Goal: Information Seeking & Learning: Check status

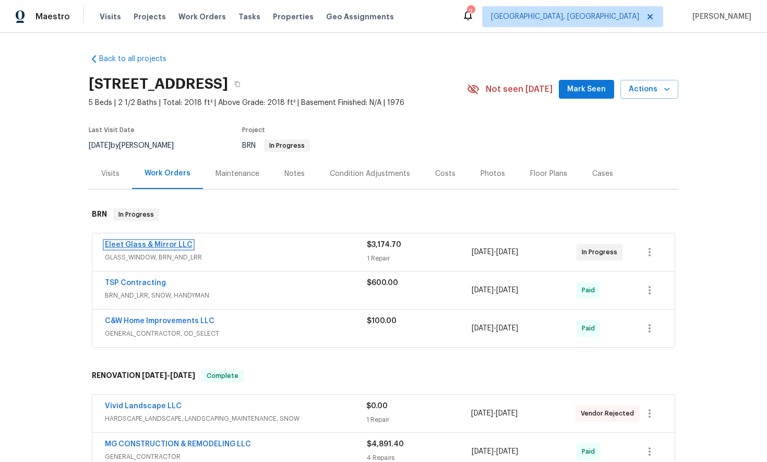
click at [142, 245] on link "Eleet Glass & Mirror LLC" at bounding box center [149, 244] width 88 height 7
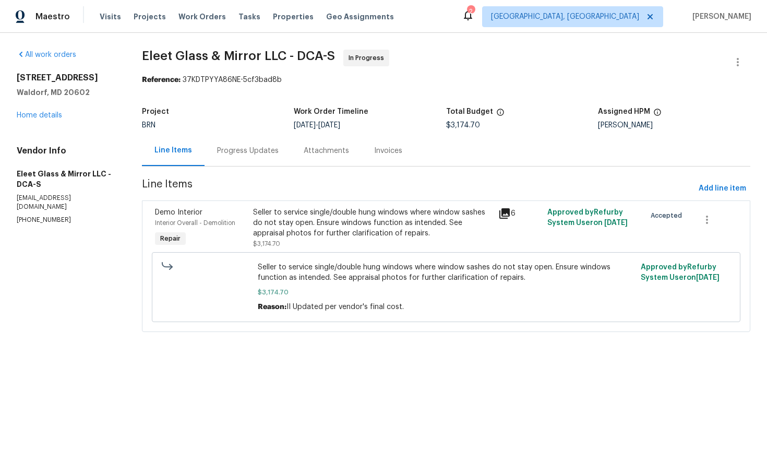
click at [237, 149] on div "Progress Updates" at bounding box center [248, 151] width 62 height 10
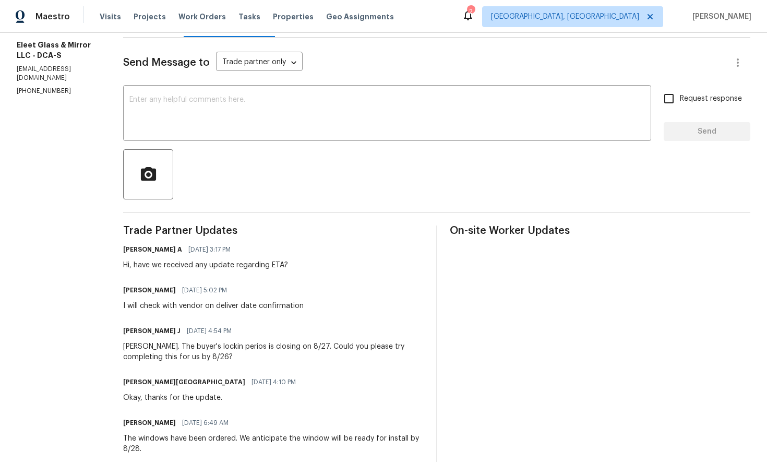
scroll to position [129, 0]
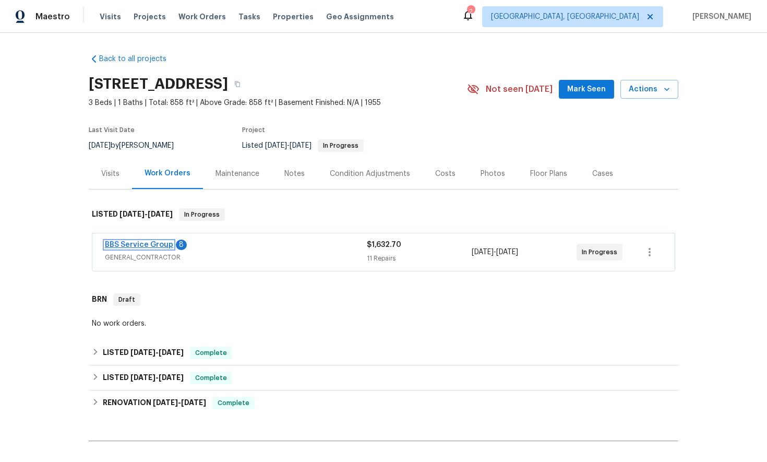
click at [141, 245] on link "BBS Service Group" at bounding box center [139, 244] width 68 height 7
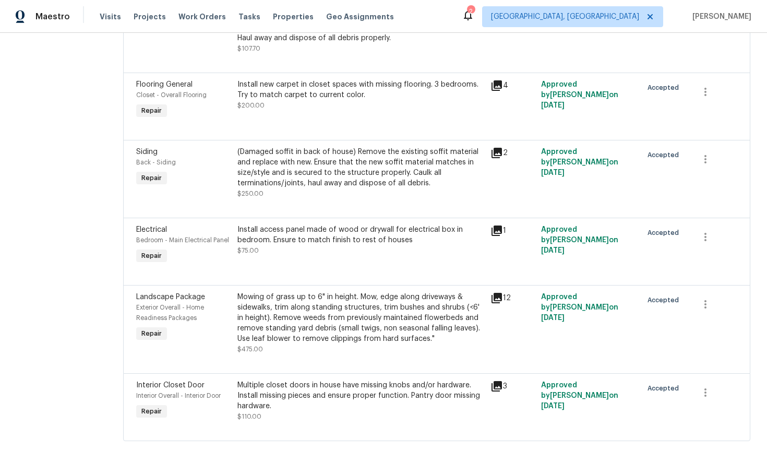
scroll to position [504, 0]
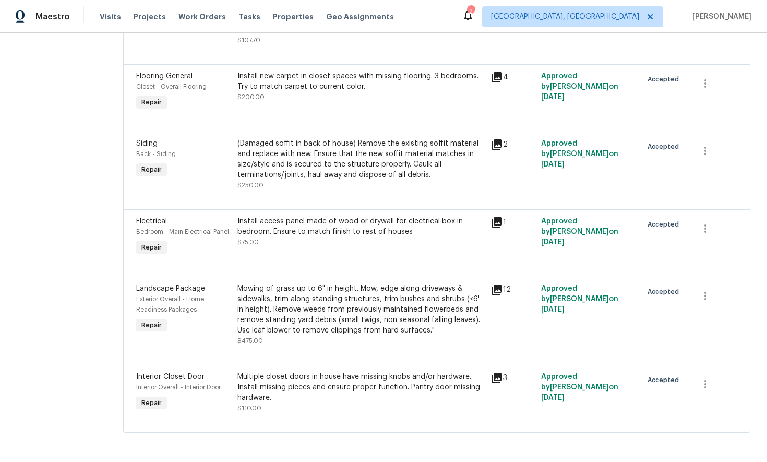
click at [491, 378] on icon at bounding box center [496, 377] width 13 height 13
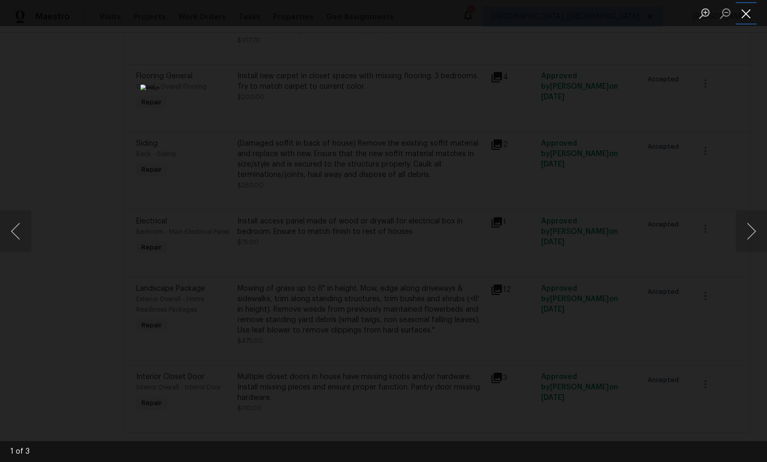
click at [748, 18] on button "Close lightbox" at bounding box center [746, 13] width 21 height 18
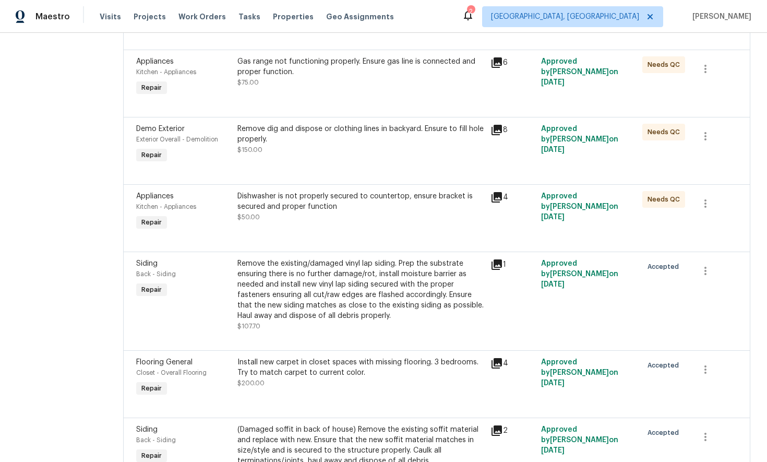
scroll to position [0, 0]
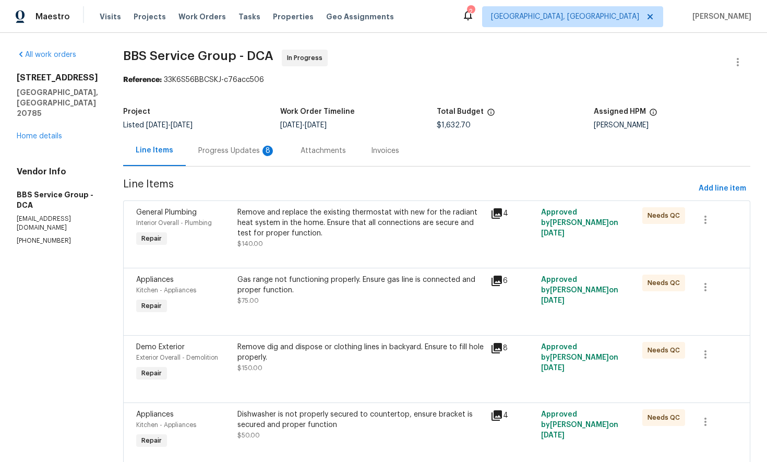
click at [208, 152] on div "Progress Updates 8" at bounding box center [236, 151] width 77 height 10
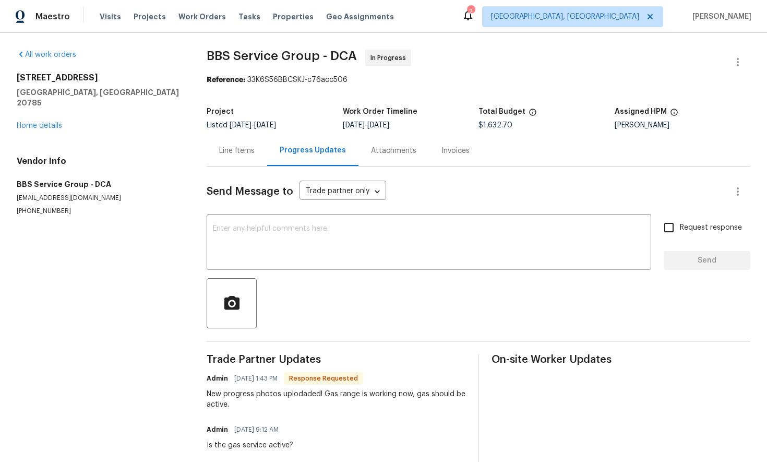
click at [246, 153] on div "Line Items" at bounding box center [236, 151] width 35 height 10
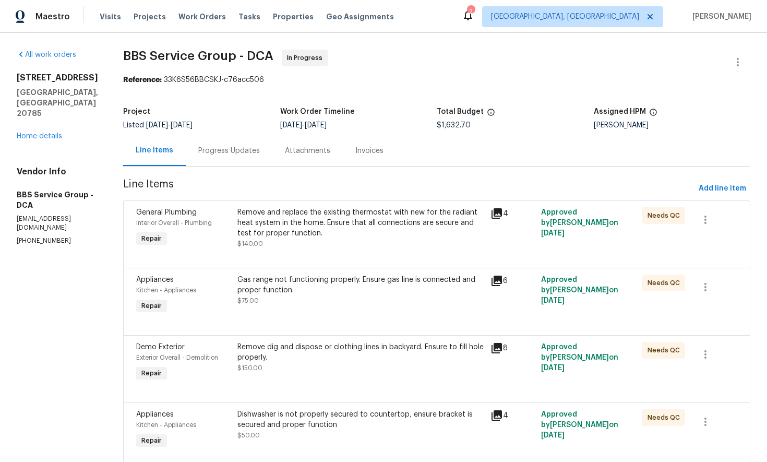
click at [491, 213] on icon at bounding box center [496, 213] width 13 height 13
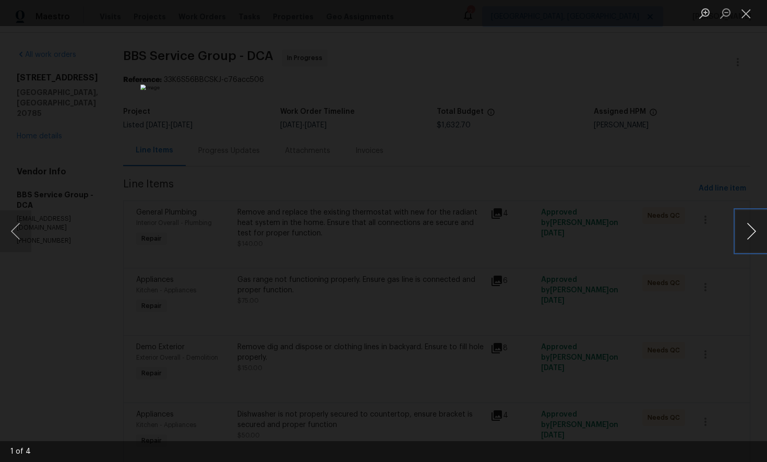
click at [750, 233] on button "Next image" at bounding box center [751, 231] width 31 height 42
click at [744, 14] on button "Close lightbox" at bounding box center [746, 13] width 21 height 18
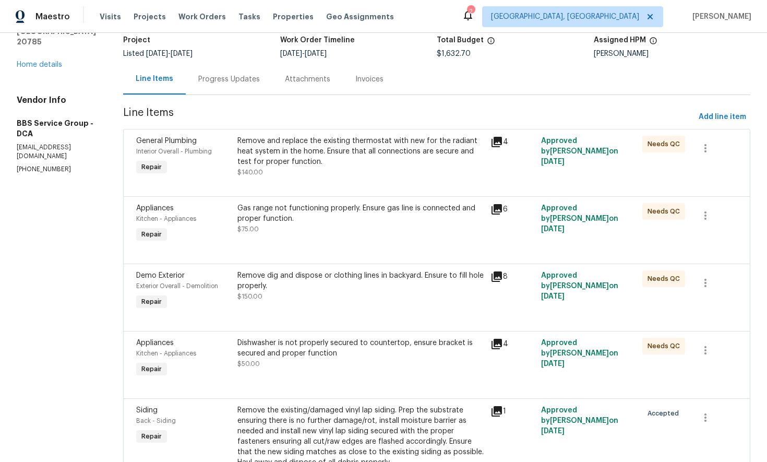
scroll to position [72, 0]
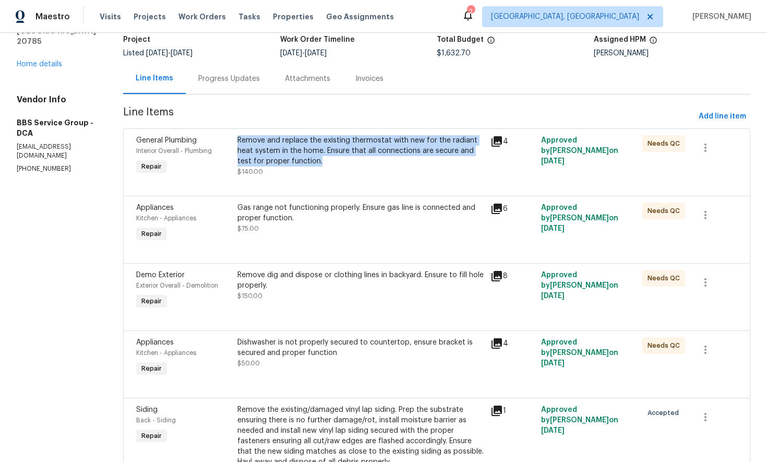
drag, startPoint x: 223, startPoint y: 138, endPoint x: 283, endPoint y: 165, distance: 65.8
click at [283, 165] on div "Remove and replace the existing thermostat with new for the radiant heat system…" at bounding box center [360, 156] width 253 height 48
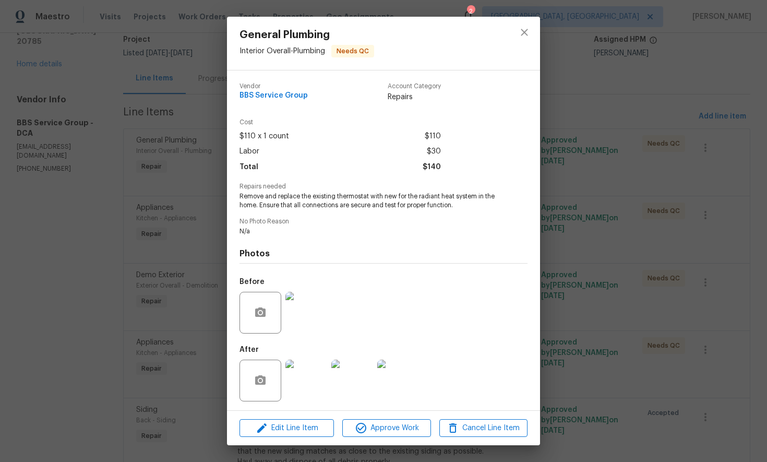
copy div "Remove and replace the existing thermostat with new for the radiant heat system…"
click at [522, 35] on icon "close" at bounding box center [524, 32] width 13 height 13
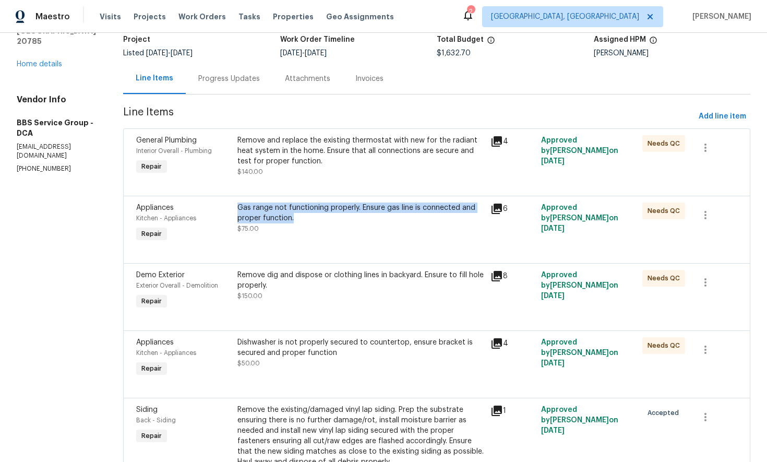
drag, startPoint x: 224, startPoint y: 207, endPoint x: 279, endPoint y: 222, distance: 56.7
click at [279, 222] on div "Gas range not functioning properly. Ensure gas line is connected and proper fun…" at bounding box center [360, 212] width 247 height 21
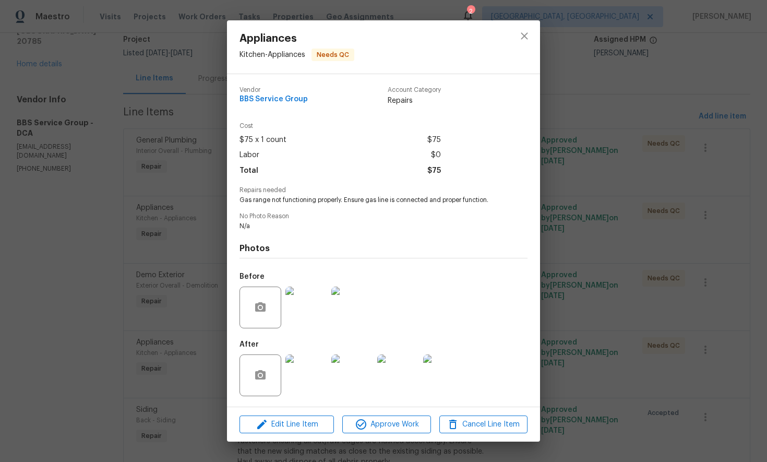
copy div "Gas range not functioning properly. Ensure gas line is connected and proper fun…"
click at [526, 39] on icon "close" at bounding box center [524, 36] width 13 height 13
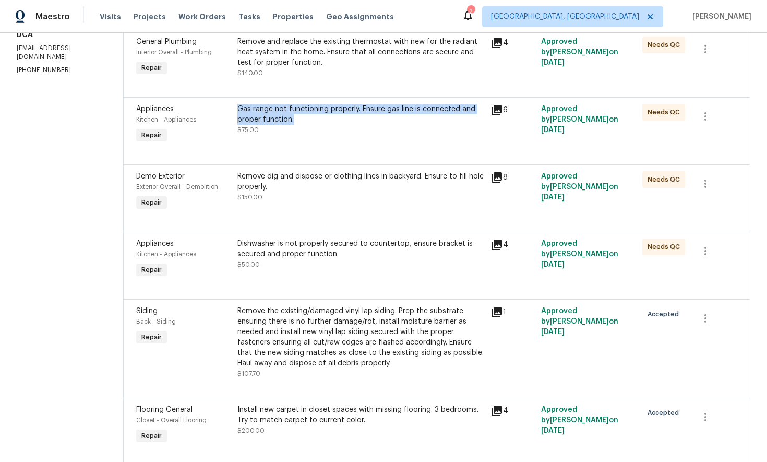
scroll to position [172, 0]
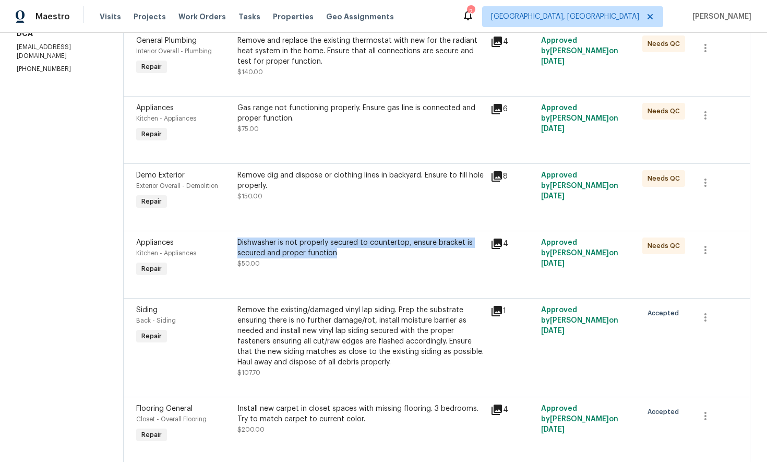
drag, startPoint x: 225, startPoint y: 242, endPoint x: 333, endPoint y: 256, distance: 108.8
click at [333, 256] on div "Dishwasher is not properly secured to countertop, ensure bracket is secured and…" at bounding box center [360, 247] width 247 height 21
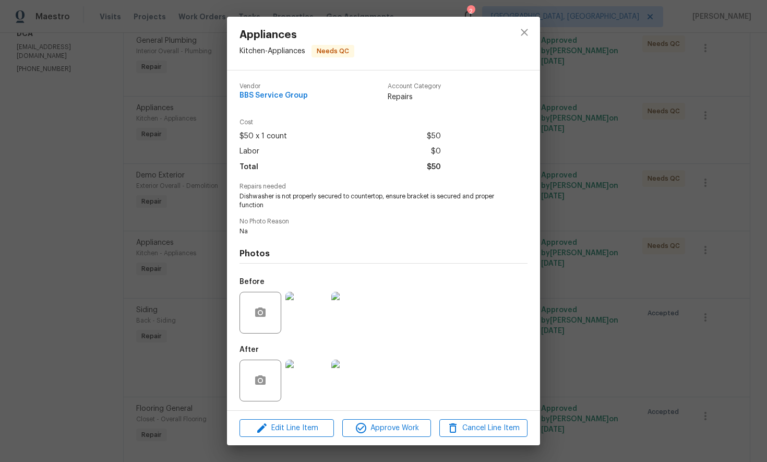
copy div "Dishwasher is not properly secured to countertop, ensure bracket is secured and…"
click at [523, 33] on icon "close" at bounding box center [524, 32] width 7 height 7
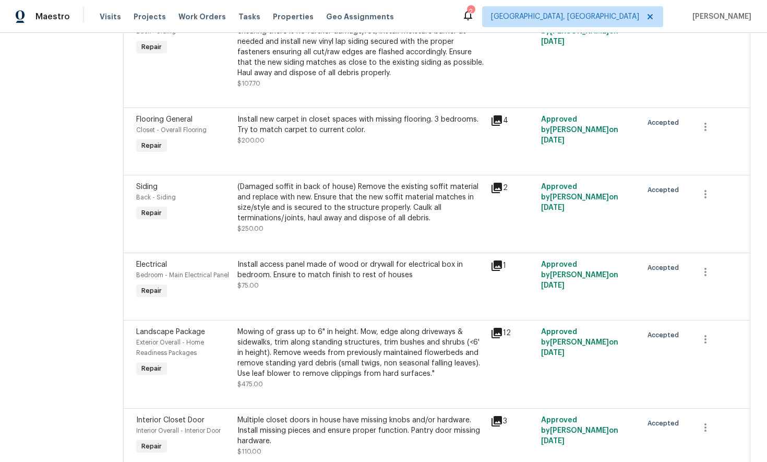
scroll to position [504, 0]
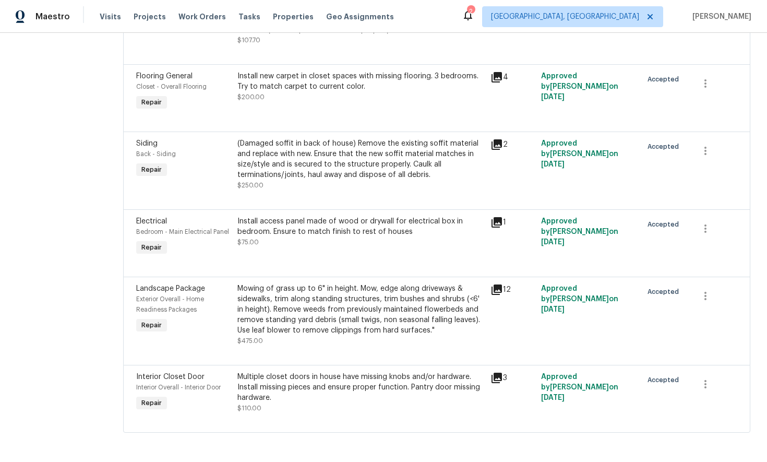
click at [494, 379] on icon at bounding box center [496, 377] width 10 height 10
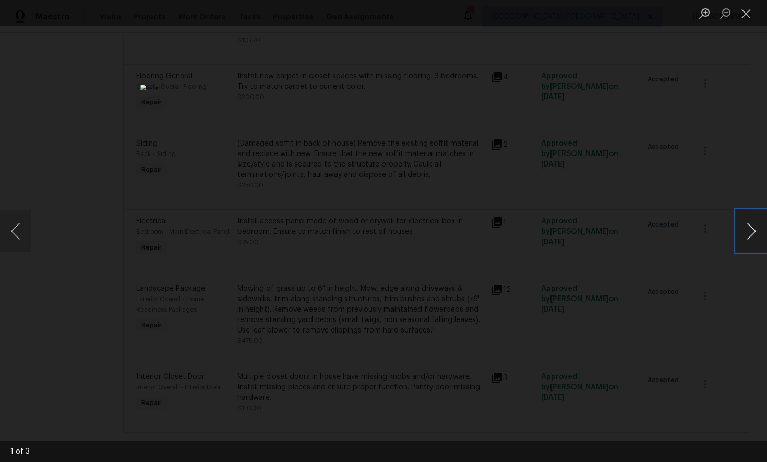
click at [749, 232] on button "Next image" at bounding box center [751, 231] width 31 height 42
click at [754, 238] on button "Next image" at bounding box center [751, 231] width 31 height 42
click at [749, 14] on button "Close lightbox" at bounding box center [746, 13] width 21 height 18
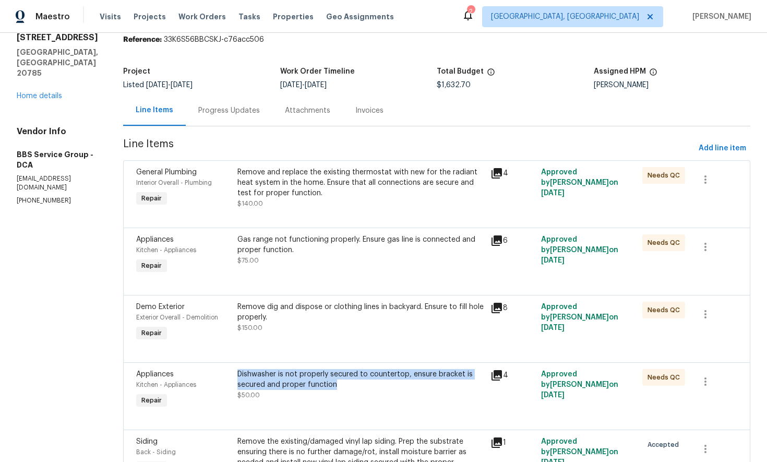
scroll to position [0, 0]
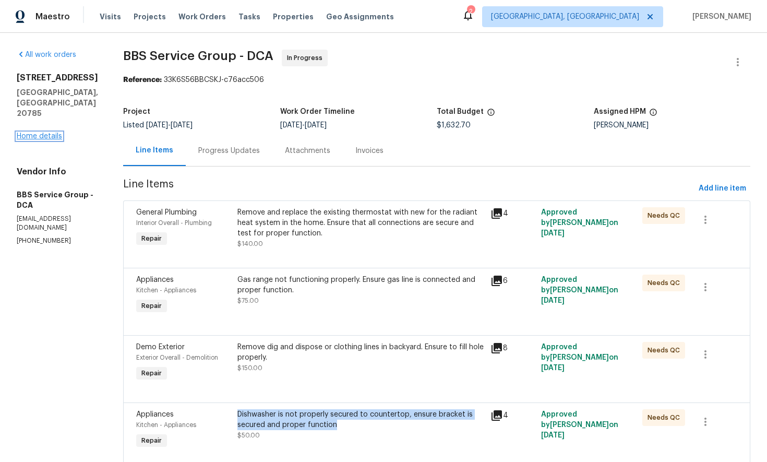
click at [54, 136] on link "Home details" at bounding box center [39, 136] width 45 height 7
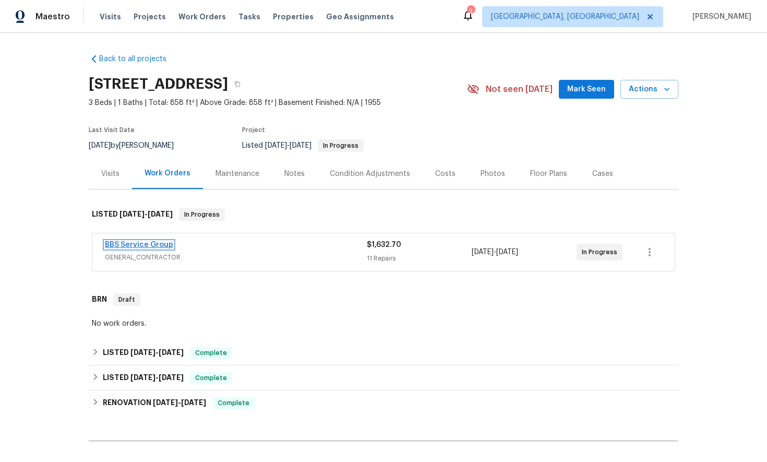
click at [150, 244] on link "BBS Service Group" at bounding box center [139, 244] width 68 height 7
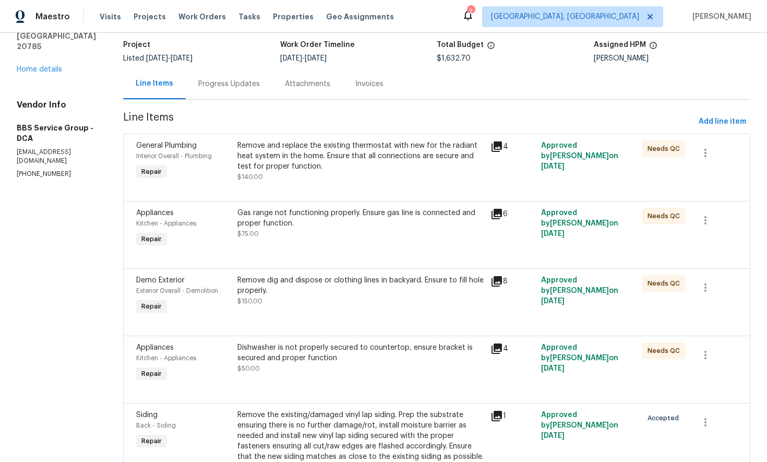
scroll to position [68, 0]
click at [494, 281] on icon at bounding box center [496, 280] width 10 height 10
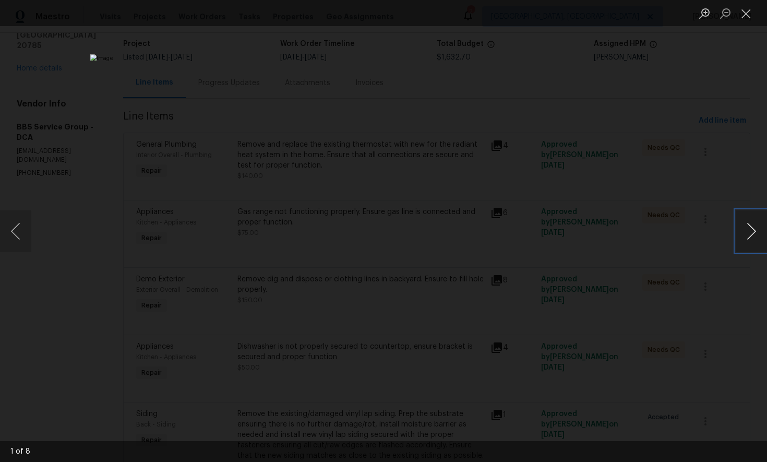
click at [756, 230] on button "Next image" at bounding box center [751, 231] width 31 height 42
click at [759, 232] on button "Next image" at bounding box center [751, 231] width 31 height 42
click at [747, 13] on button "Close lightbox" at bounding box center [746, 13] width 21 height 18
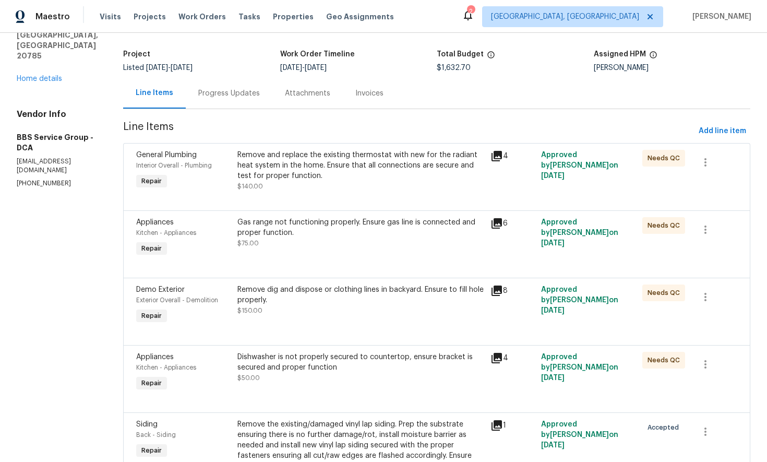
scroll to position [0, 0]
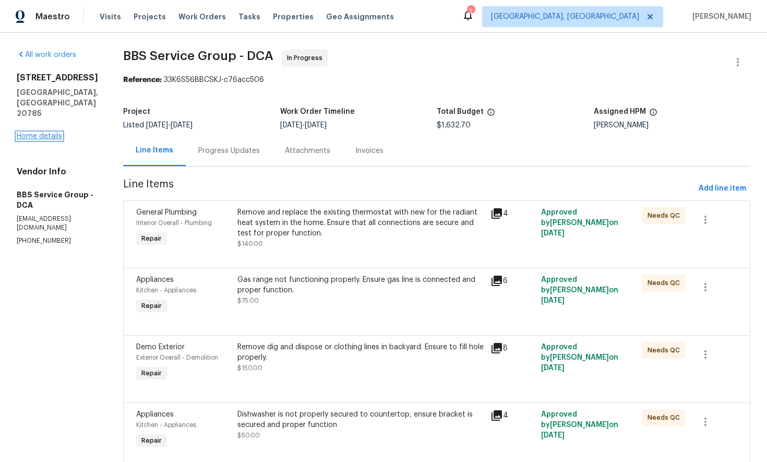
click at [38, 137] on link "Home details" at bounding box center [39, 136] width 45 height 7
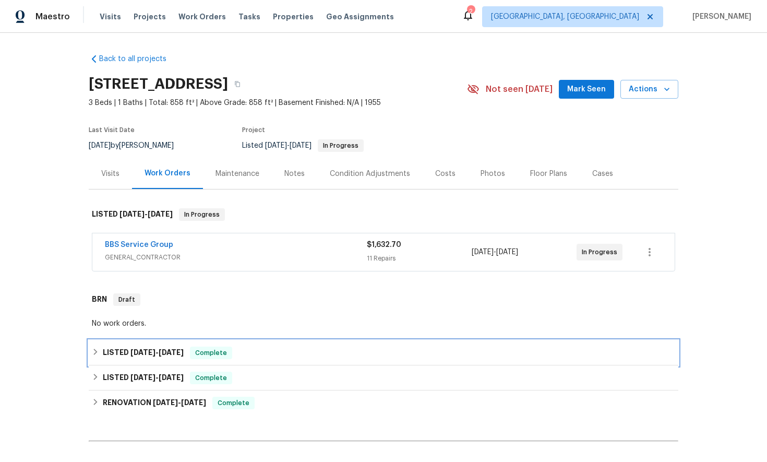
click at [95, 354] on icon at bounding box center [95, 351] width 7 height 7
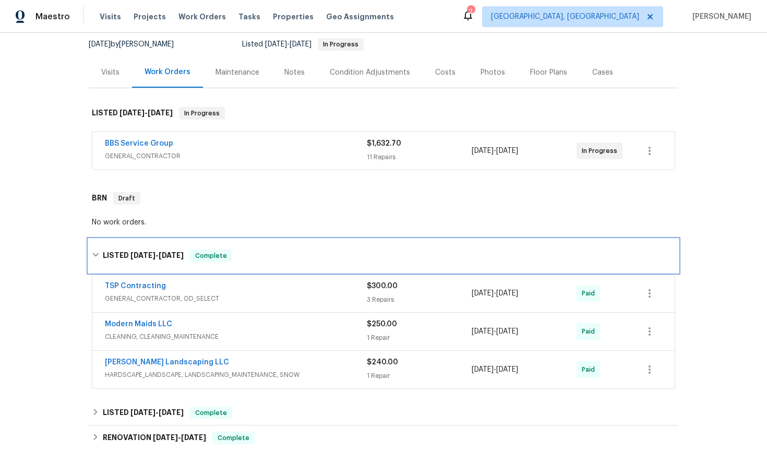
scroll to position [165, 0]
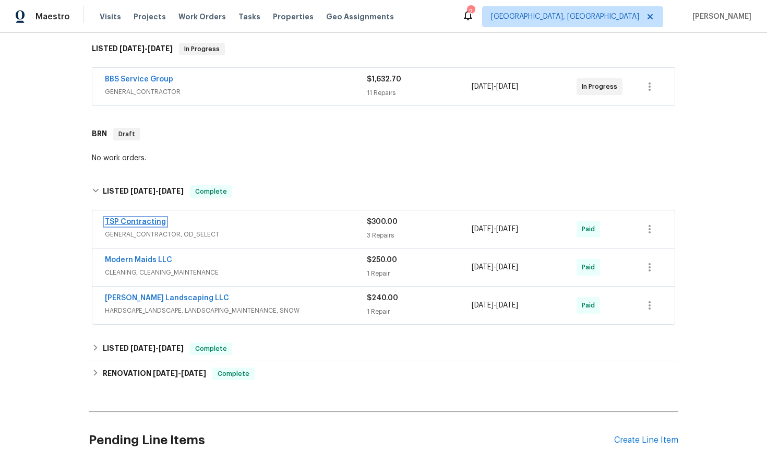
click at [141, 222] on link "TSP Contracting" at bounding box center [135, 221] width 61 height 7
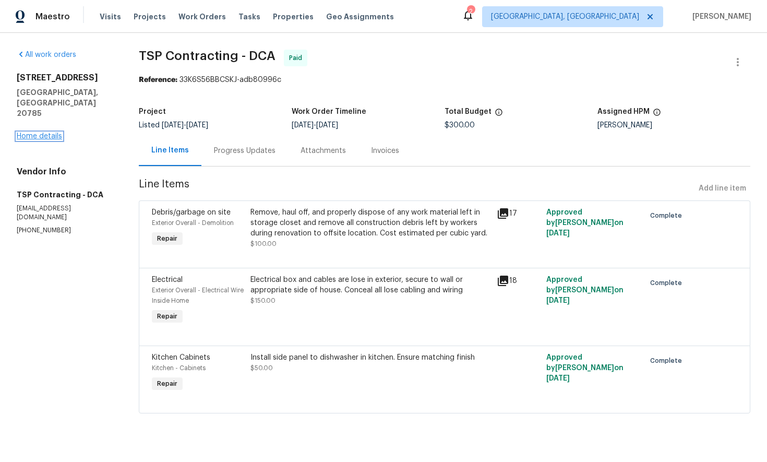
click at [51, 133] on link "Home details" at bounding box center [39, 136] width 45 height 7
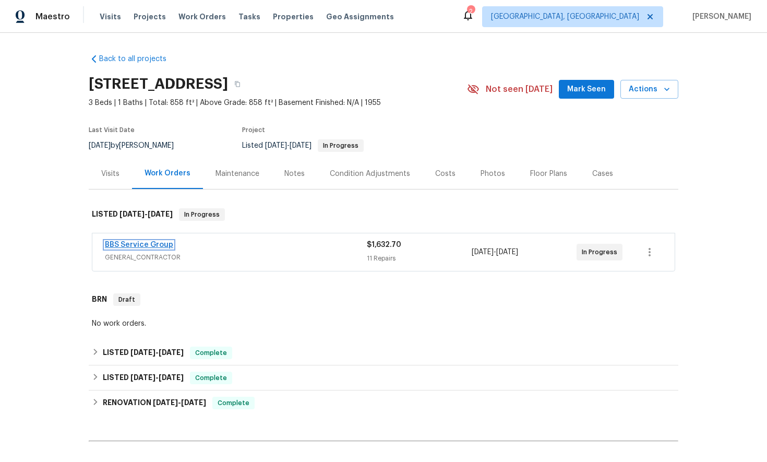
click at [135, 244] on link "BBS Service Group" at bounding box center [139, 244] width 68 height 7
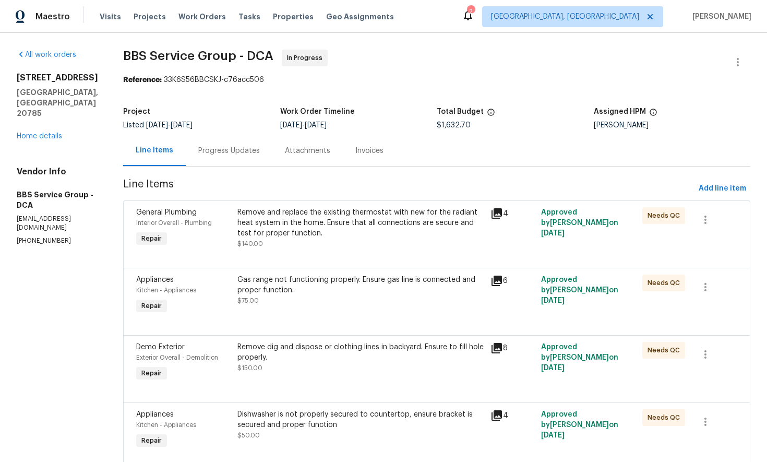
click at [229, 150] on div "Progress Updates" at bounding box center [229, 151] width 62 height 10
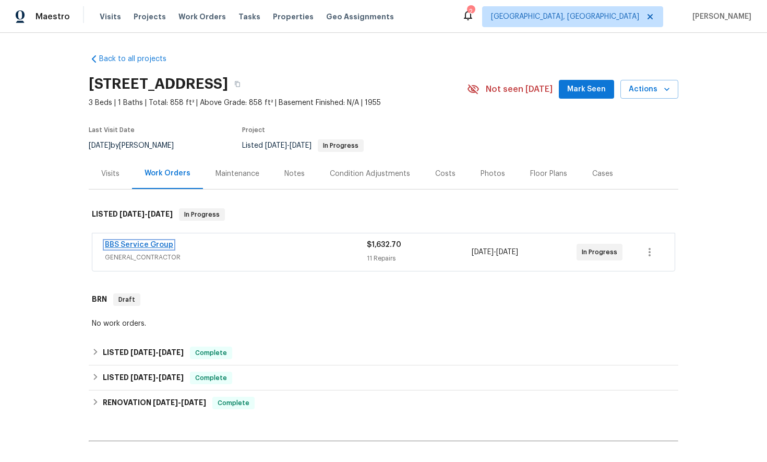
click at [143, 244] on link "BBS Service Group" at bounding box center [139, 244] width 68 height 7
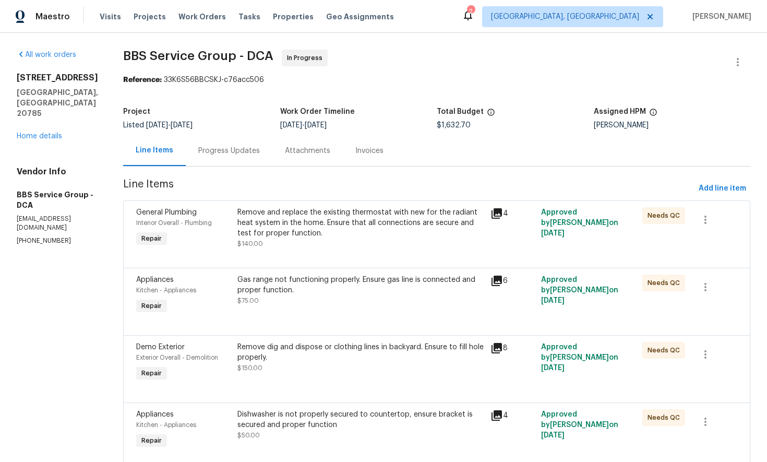
click at [208, 151] on div "Progress Updates" at bounding box center [229, 151] width 62 height 10
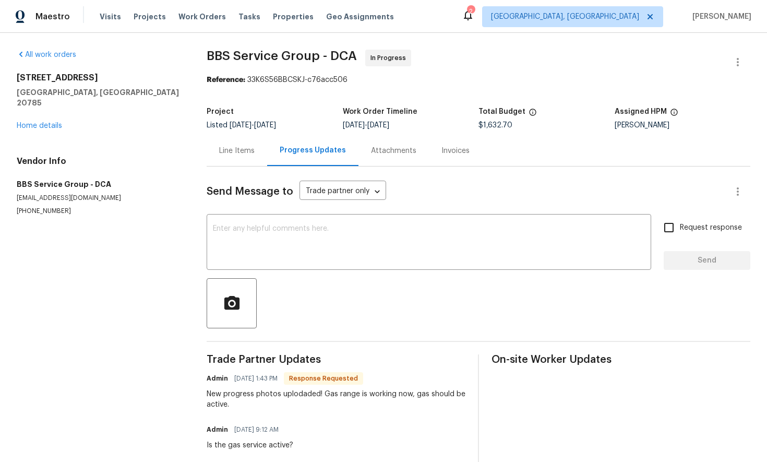
click at [236, 151] on div "Line Items" at bounding box center [236, 151] width 35 height 10
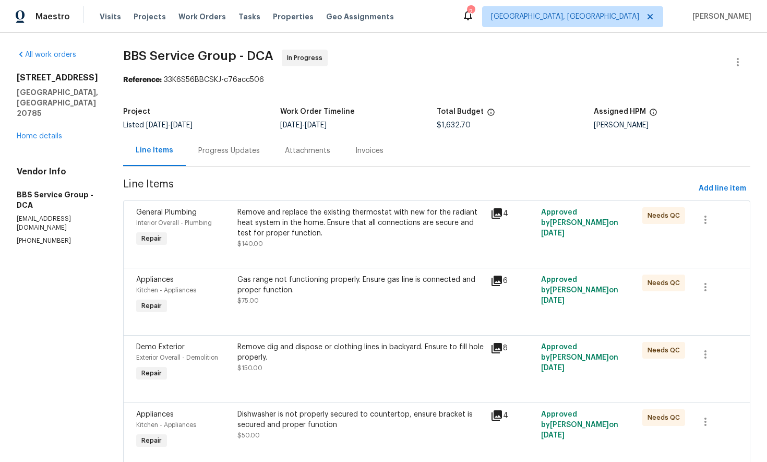
click at [211, 153] on div "Progress Updates" at bounding box center [229, 151] width 62 height 10
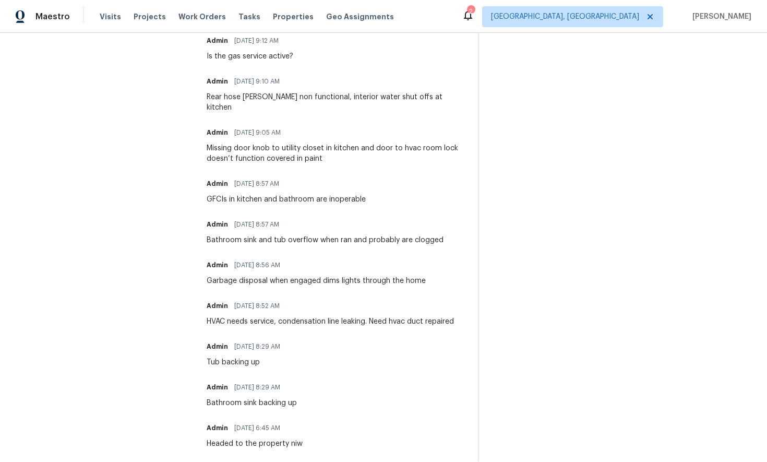
scroll to position [395, 0]
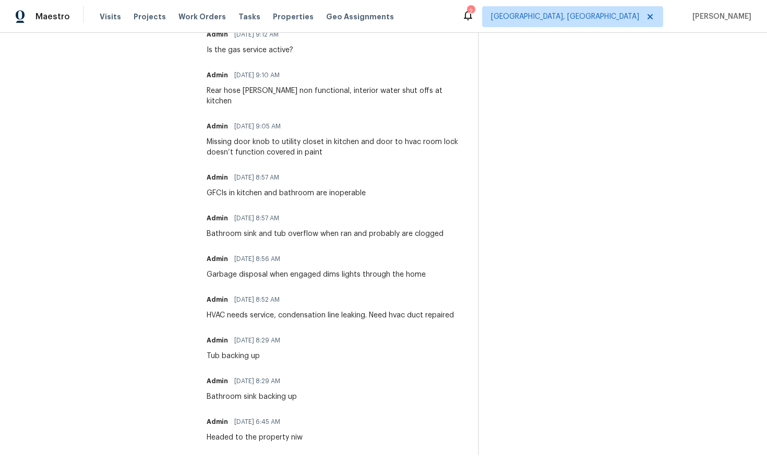
click at [276, 391] on div "Bathroom sink backing up" at bounding box center [252, 396] width 90 height 10
click at [300, 387] on div "Admin 08/21/2025 8:29 AM Bathroom sink backing up" at bounding box center [336, 388] width 259 height 28
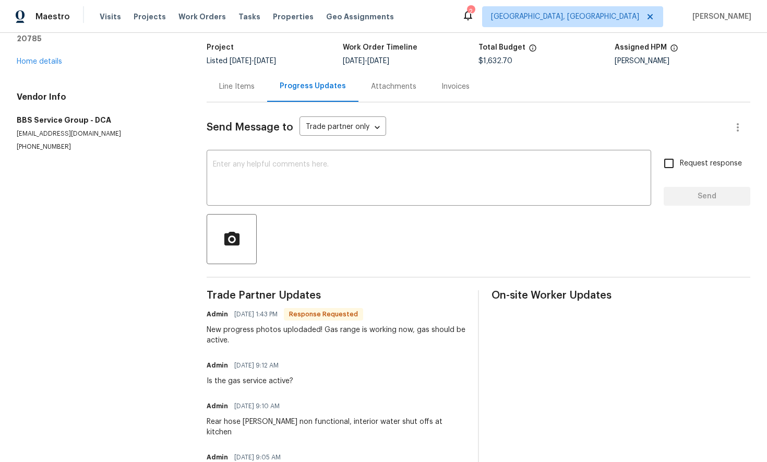
scroll to position [0, 0]
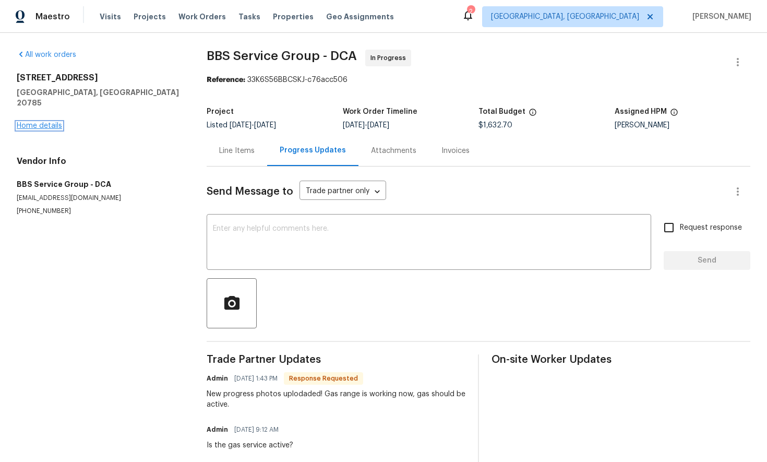
click at [53, 122] on link "Home details" at bounding box center [39, 125] width 45 height 7
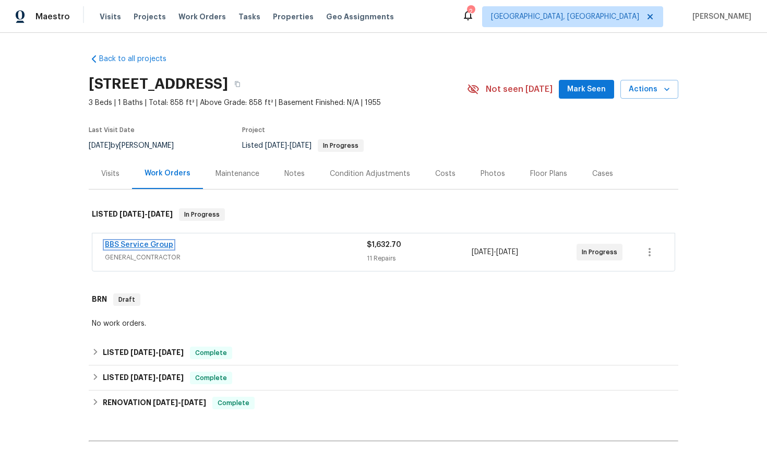
click at [134, 246] on link "BBS Service Group" at bounding box center [139, 244] width 68 height 7
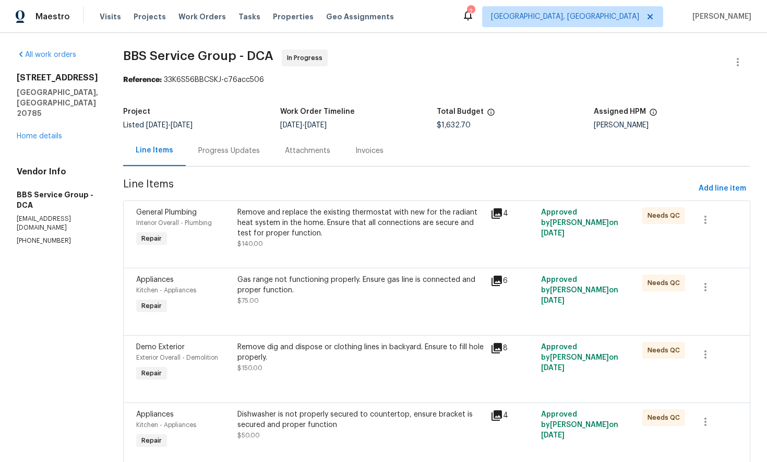
click at [198, 154] on div "Progress Updates" at bounding box center [229, 151] width 62 height 10
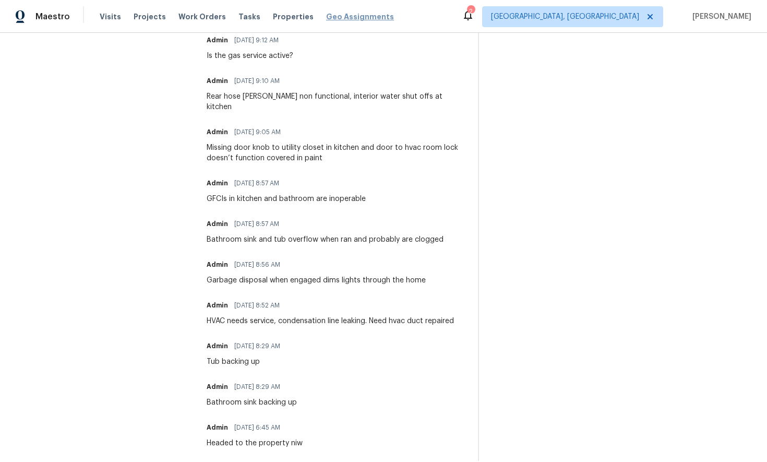
scroll to position [395, 0]
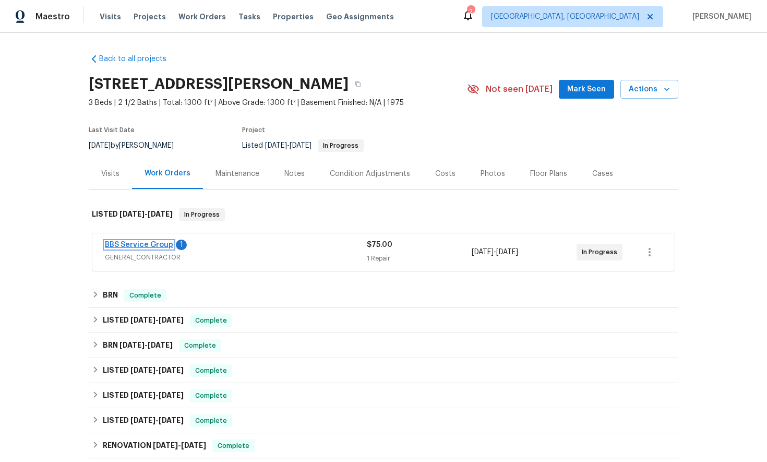
click at [119, 245] on link "BBS Service Group" at bounding box center [139, 244] width 68 height 7
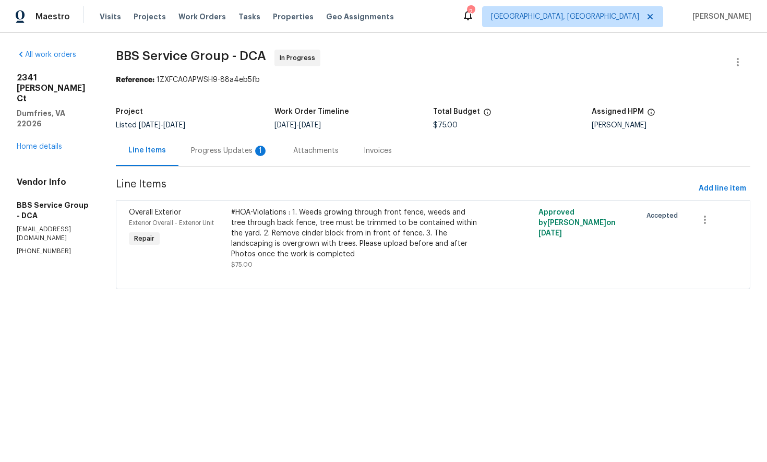
click at [216, 152] on div "Progress Updates 1" at bounding box center [229, 151] width 77 height 10
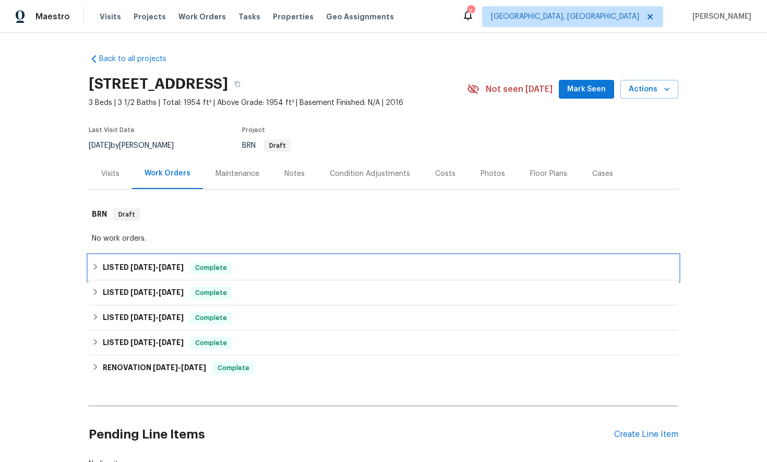
click at [99, 267] on div "LISTED 5/1/25 - 5/6/25 Complete" at bounding box center [383, 267] width 583 height 13
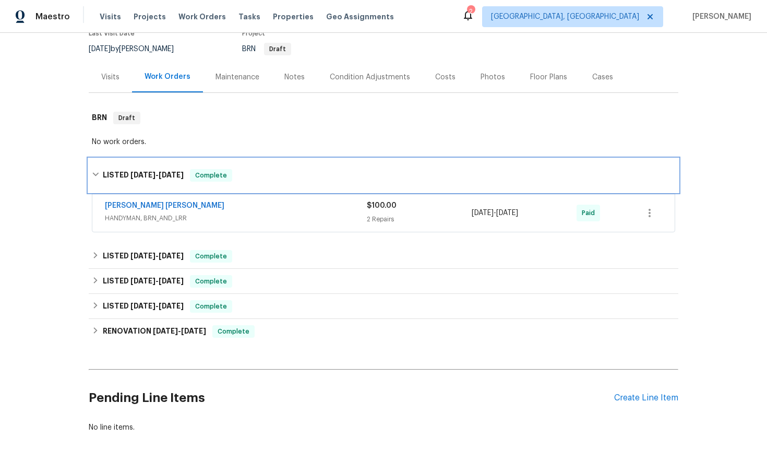
scroll to position [126, 0]
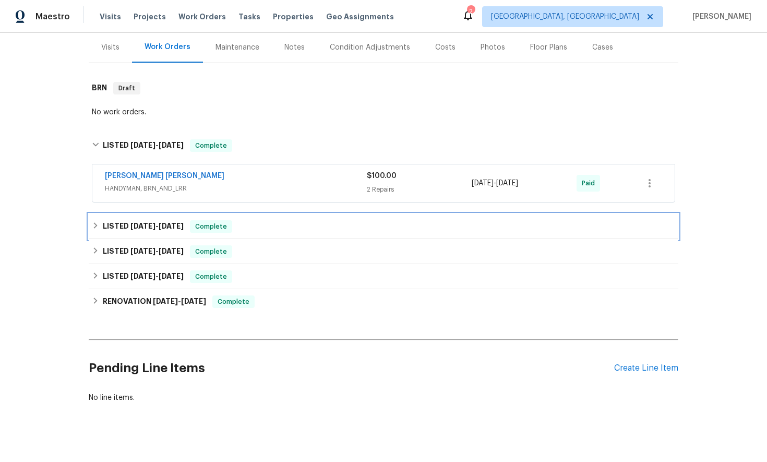
click at [95, 227] on icon at bounding box center [96, 225] width 4 height 6
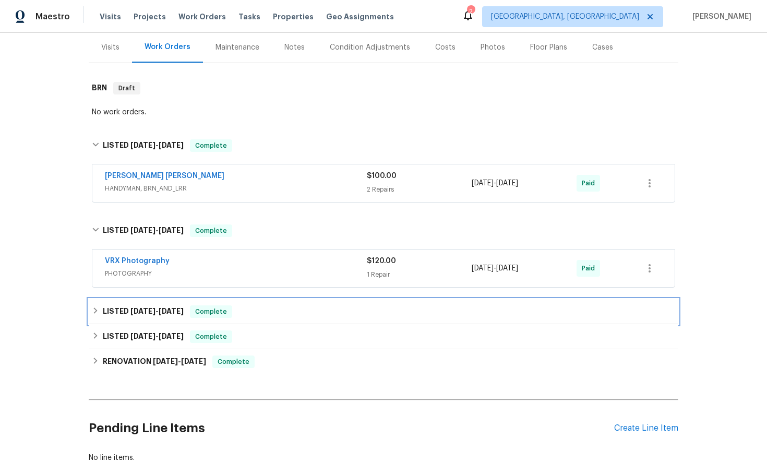
click at [94, 310] on icon at bounding box center [95, 310] width 7 height 7
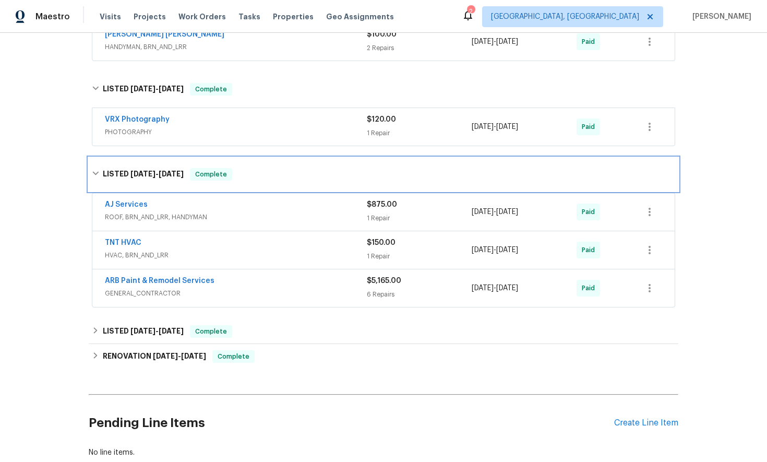
scroll to position [334, 0]
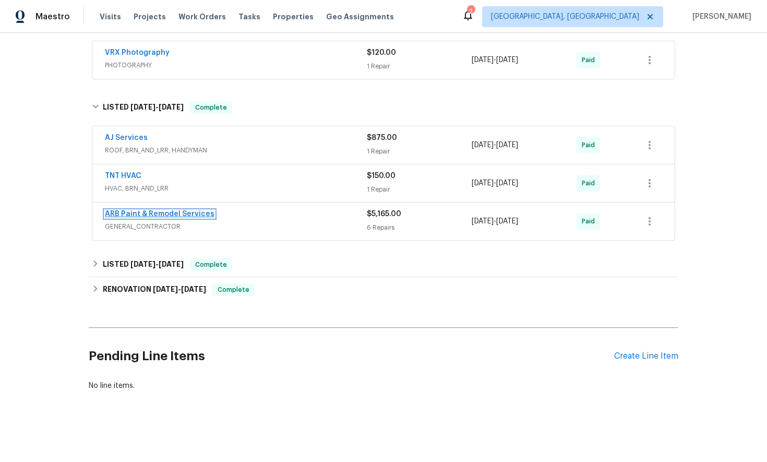
click at [148, 215] on link "ARB Paint & Remodel Services" at bounding box center [160, 213] width 110 height 7
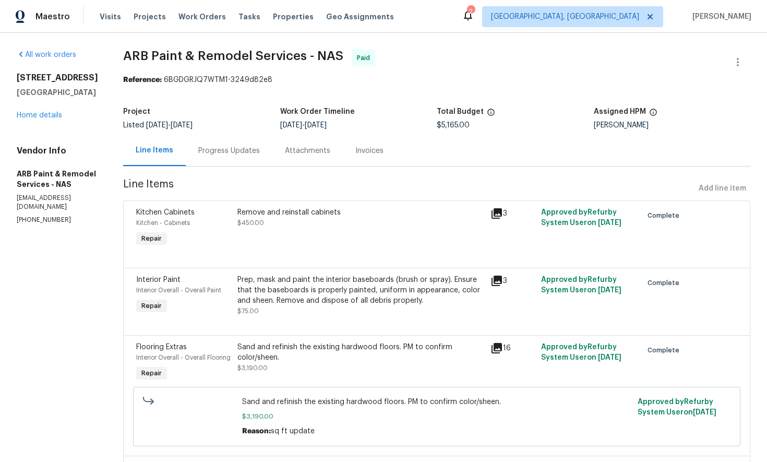
click at [362, 153] on div "Invoices" at bounding box center [369, 151] width 28 height 10
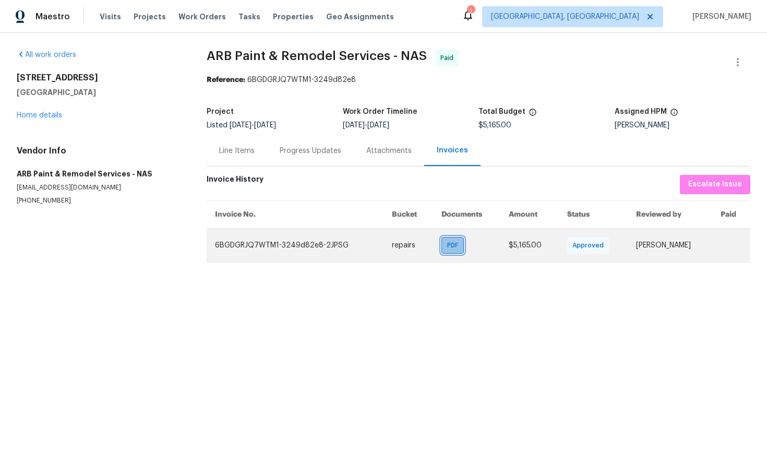
click at [447, 248] on span "PDF" at bounding box center [454, 245] width 15 height 10
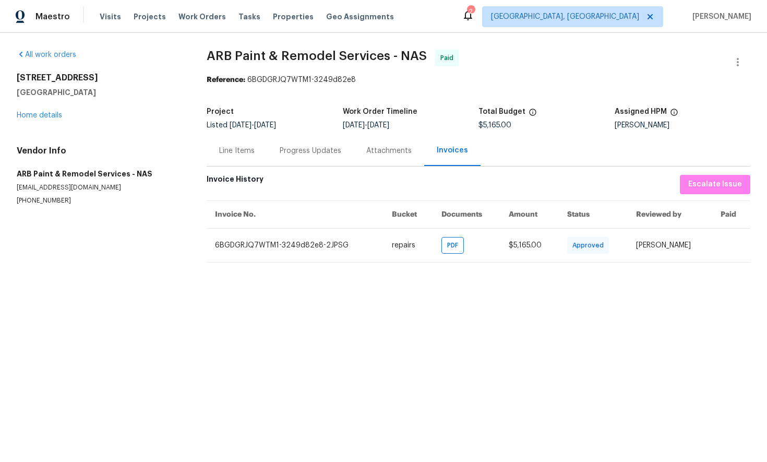
click at [310, 152] on div "Progress Updates" at bounding box center [311, 151] width 62 height 10
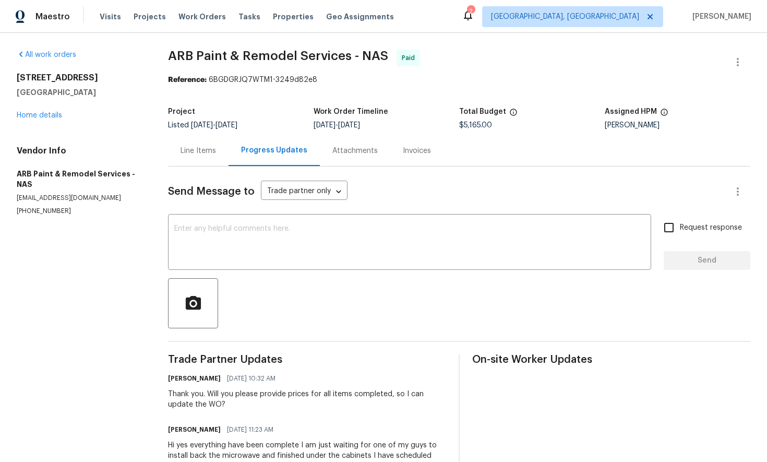
click at [199, 151] on div "Line Items" at bounding box center [197, 151] width 35 height 10
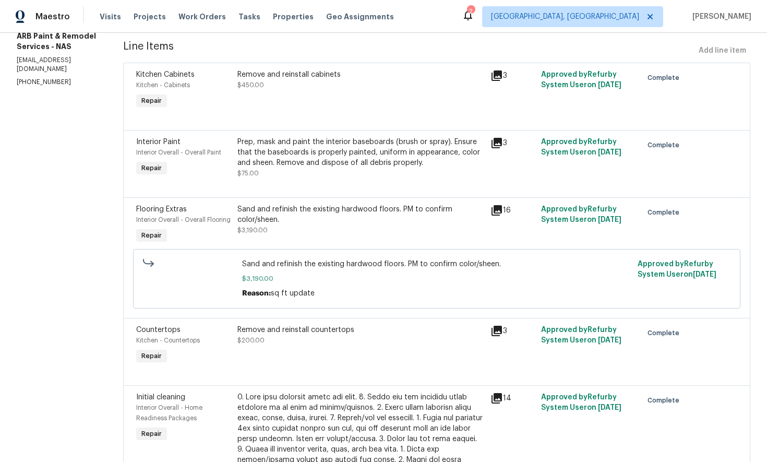
scroll to position [156, 0]
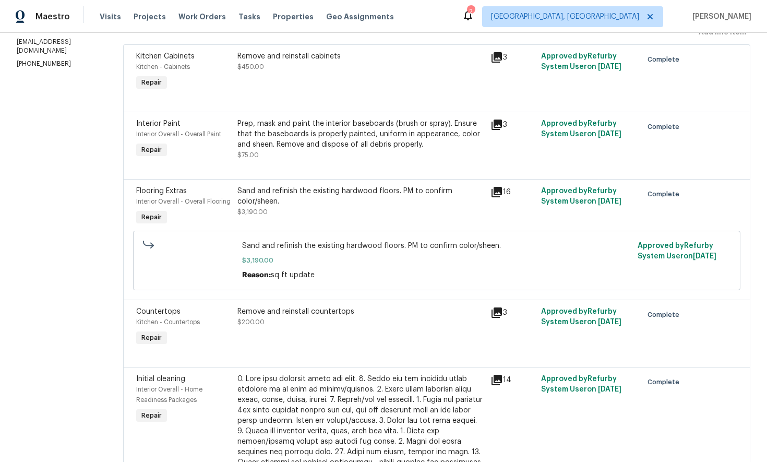
click at [493, 193] on icon at bounding box center [496, 192] width 13 height 13
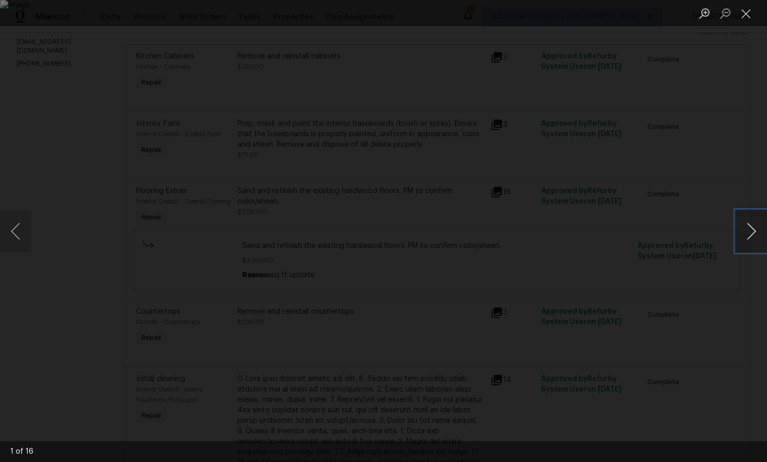
click at [753, 233] on button "Next image" at bounding box center [751, 231] width 31 height 42
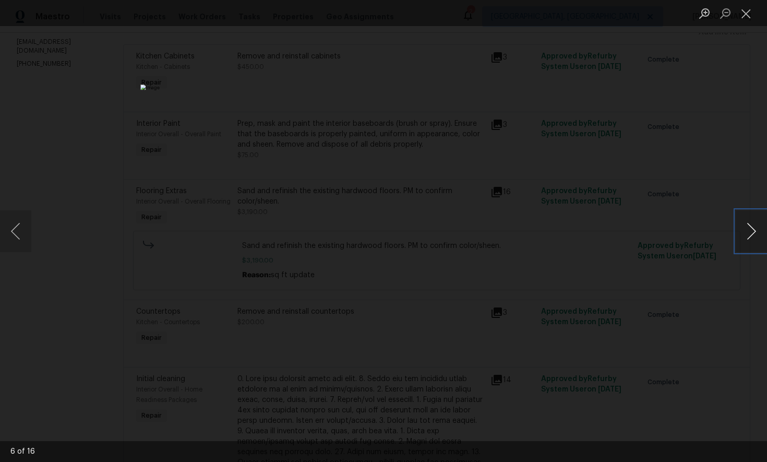
click at [753, 233] on button "Next image" at bounding box center [751, 231] width 31 height 42
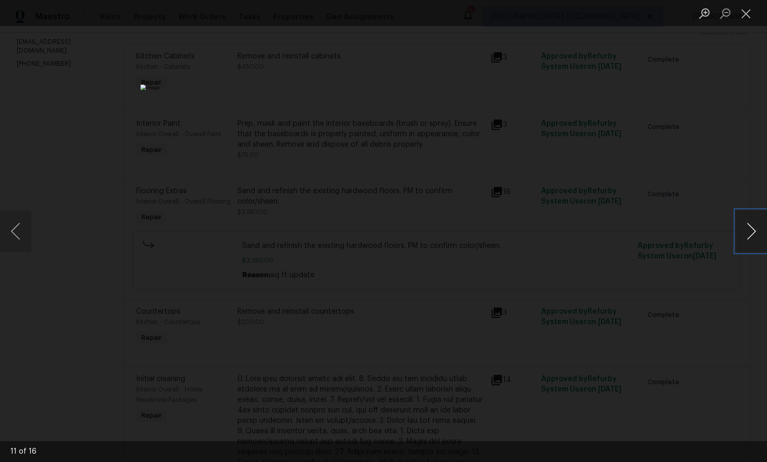
click at [753, 233] on button "Next image" at bounding box center [751, 231] width 31 height 42
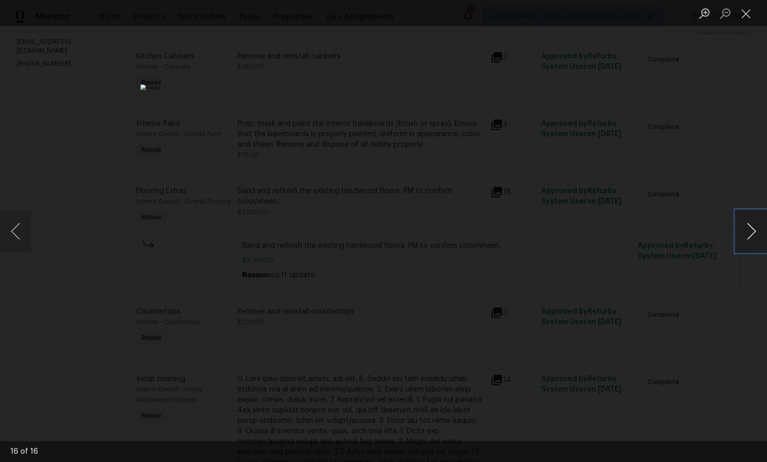
click at [753, 233] on button "Next image" at bounding box center [751, 231] width 31 height 42
click at [752, 235] on button "Next image" at bounding box center [751, 231] width 31 height 42
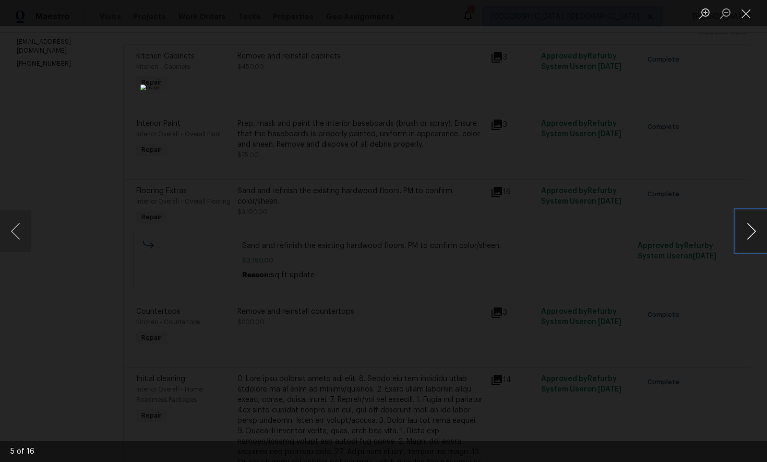
click at [752, 235] on button "Next image" at bounding box center [751, 231] width 31 height 42
click at [760, 232] on button "Next image" at bounding box center [751, 231] width 31 height 42
click at [757, 233] on button "Next image" at bounding box center [751, 231] width 31 height 42
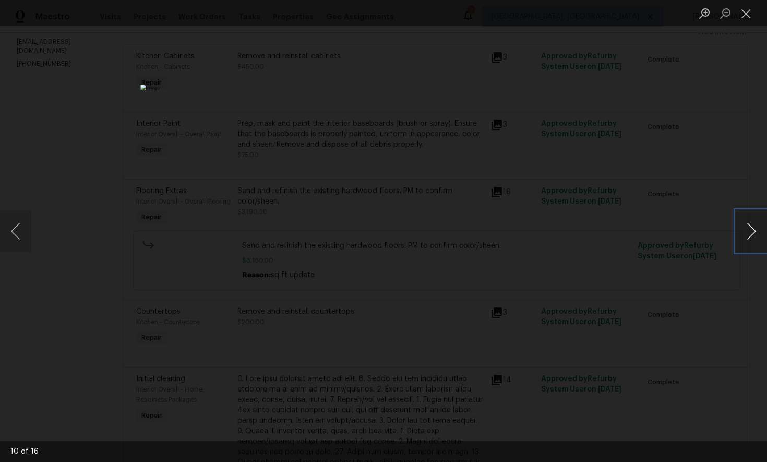
click at [757, 233] on button "Next image" at bounding box center [751, 231] width 31 height 42
click at [760, 236] on button "Next image" at bounding box center [751, 231] width 31 height 42
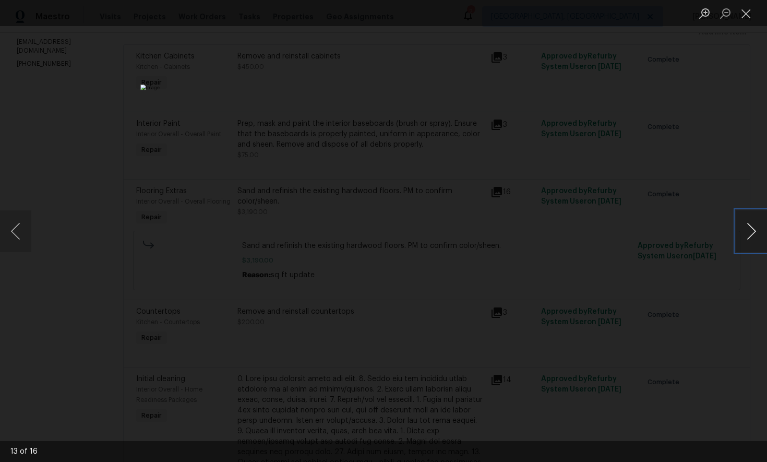
click at [748, 235] on button "Next image" at bounding box center [751, 231] width 31 height 42
click at [753, 236] on button "Next image" at bounding box center [751, 231] width 31 height 42
click at [749, 233] on button "Next image" at bounding box center [751, 231] width 31 height 42
click at [752, 239] on button "Next image" at bounding box center [751, 231] width 31 height 42
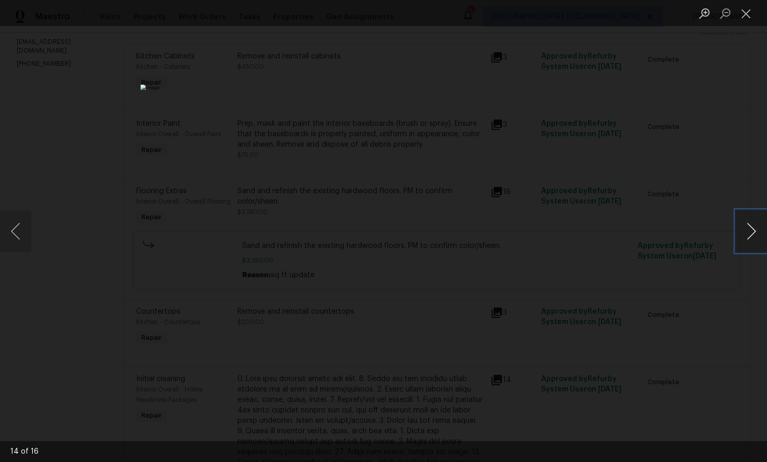
click at [752, 239] on button "Next image" at bounding box center [751, 231] width 31 height 42
click at [750, 234] on button "Next image" at bounding box center [751, 231] width 31 height 42
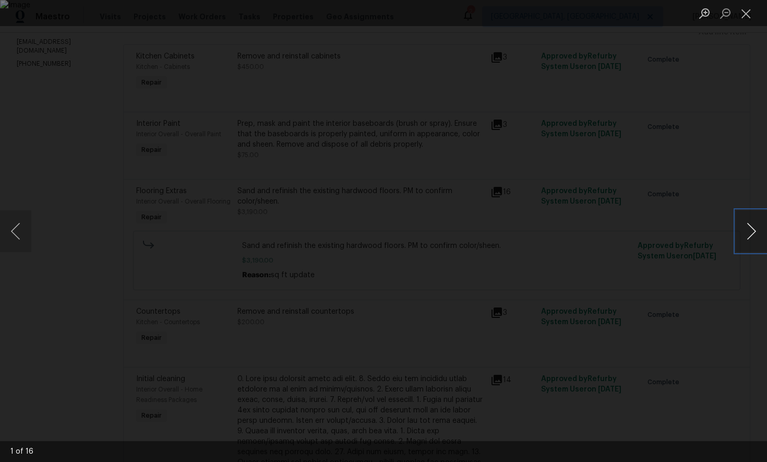
click at [754, 236] on button "Next image" at bounding box center [751, 231] width 31 height 42
click at [746, 236] on button "Next image" at bounding box center [751, 231] width 31 height 42
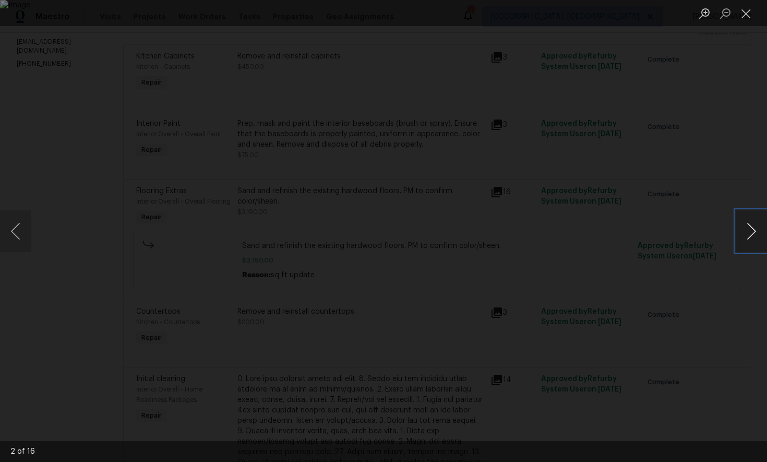
click at [746, 236] on button "Next image" at bounding box center [751, 231] width 31 height 42
click at [748, 237] on button "Next image" at bounding box center [751, 231] width 31 height 42
click at [751, 244] on button "Next image" at bounding box center [751, 231] width 31 height 42
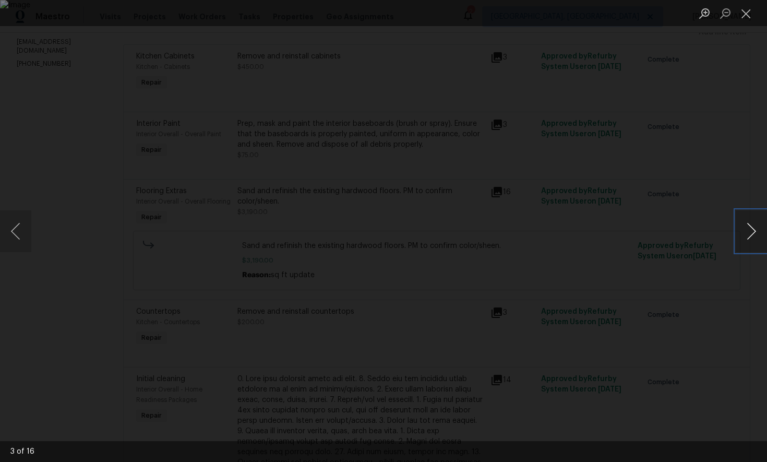
click at [751, 244] on button "Next image" at bounding box center [751, 231] width 31 height 42
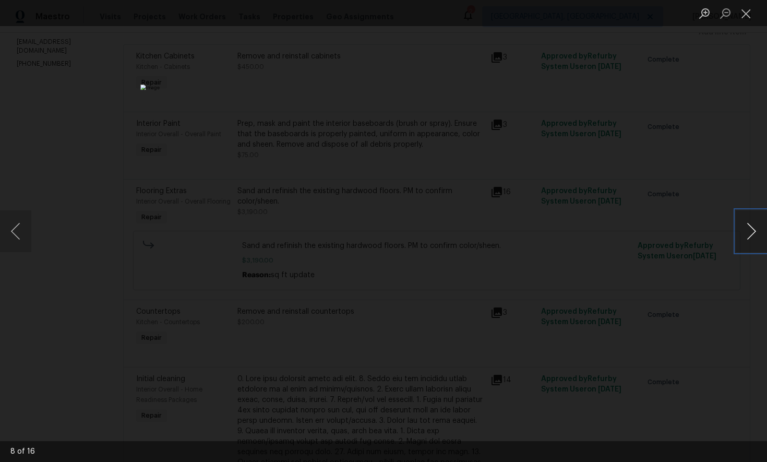
click at [751, 244] on button "Next image" at bounding box center [751, 231] width 31 height 42
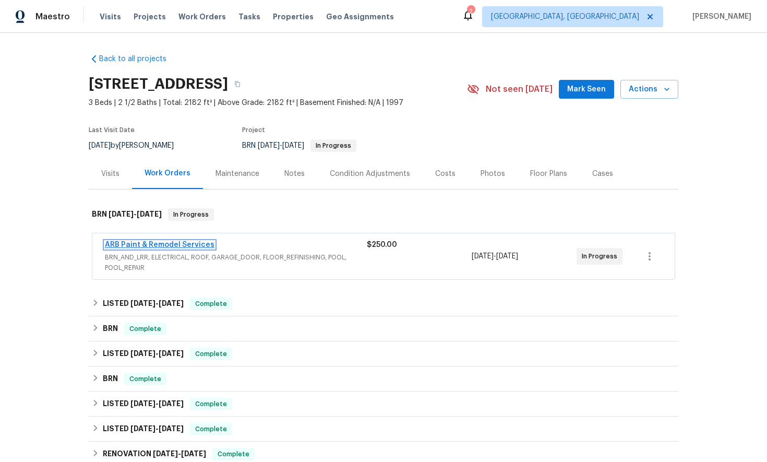
click at [188, 247] on link "ARB Paint & Remodel Services" at bounding box center [160, 244] width 110 height 7
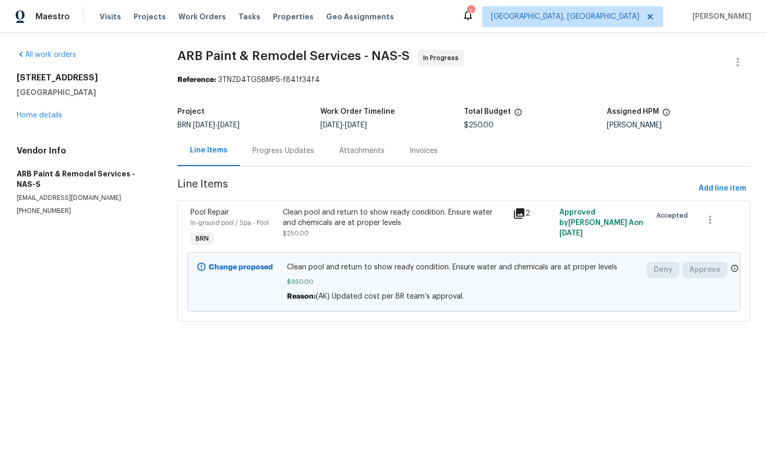
click at [280, 151] on div "Progress Updates" at bounding box center [283, 151] width 62 height 10
